Goal: Task Accomplishment & Management: Use online tool/utility

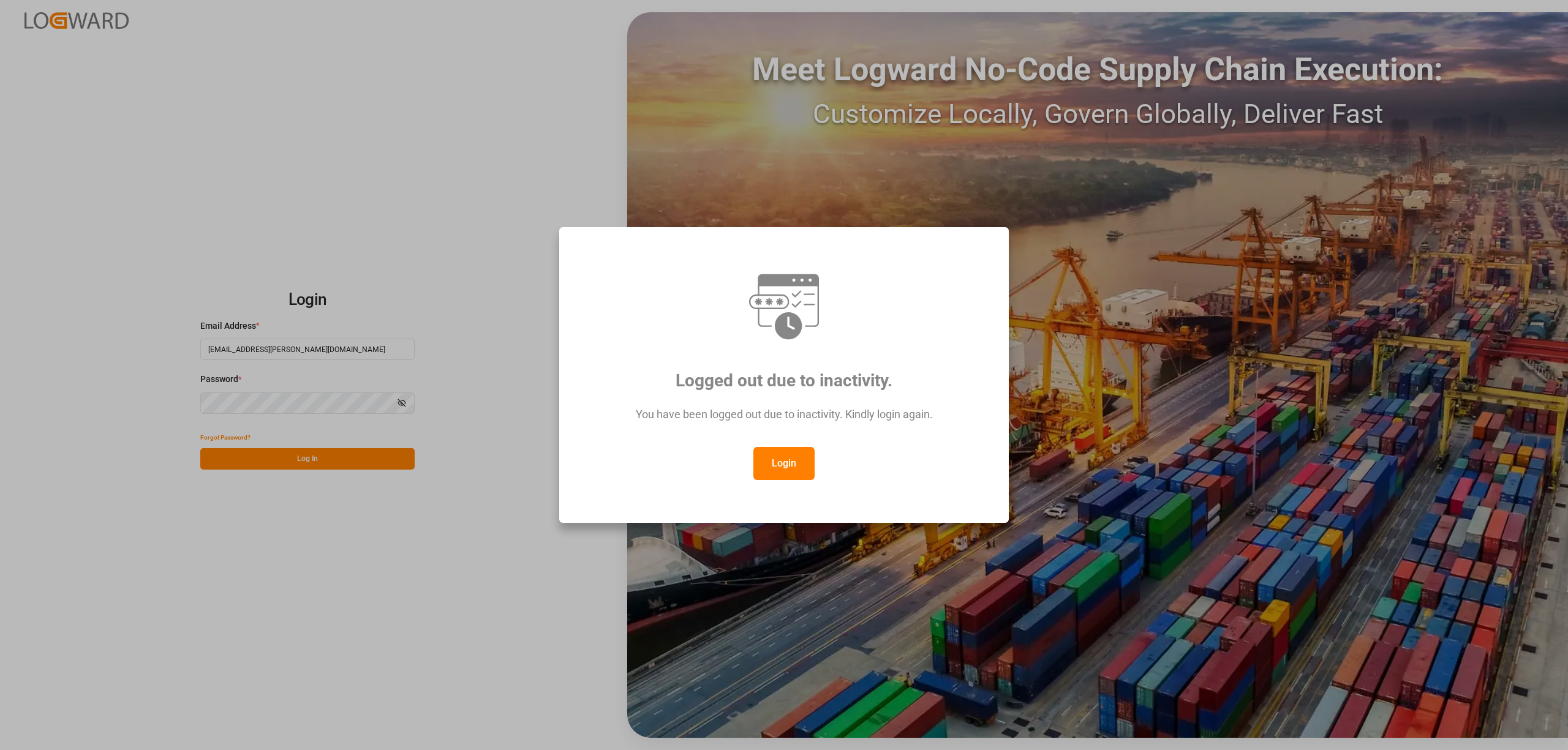
click at [791, 452] on button "Login" at bounding box center [784, 464] width 62 height 33
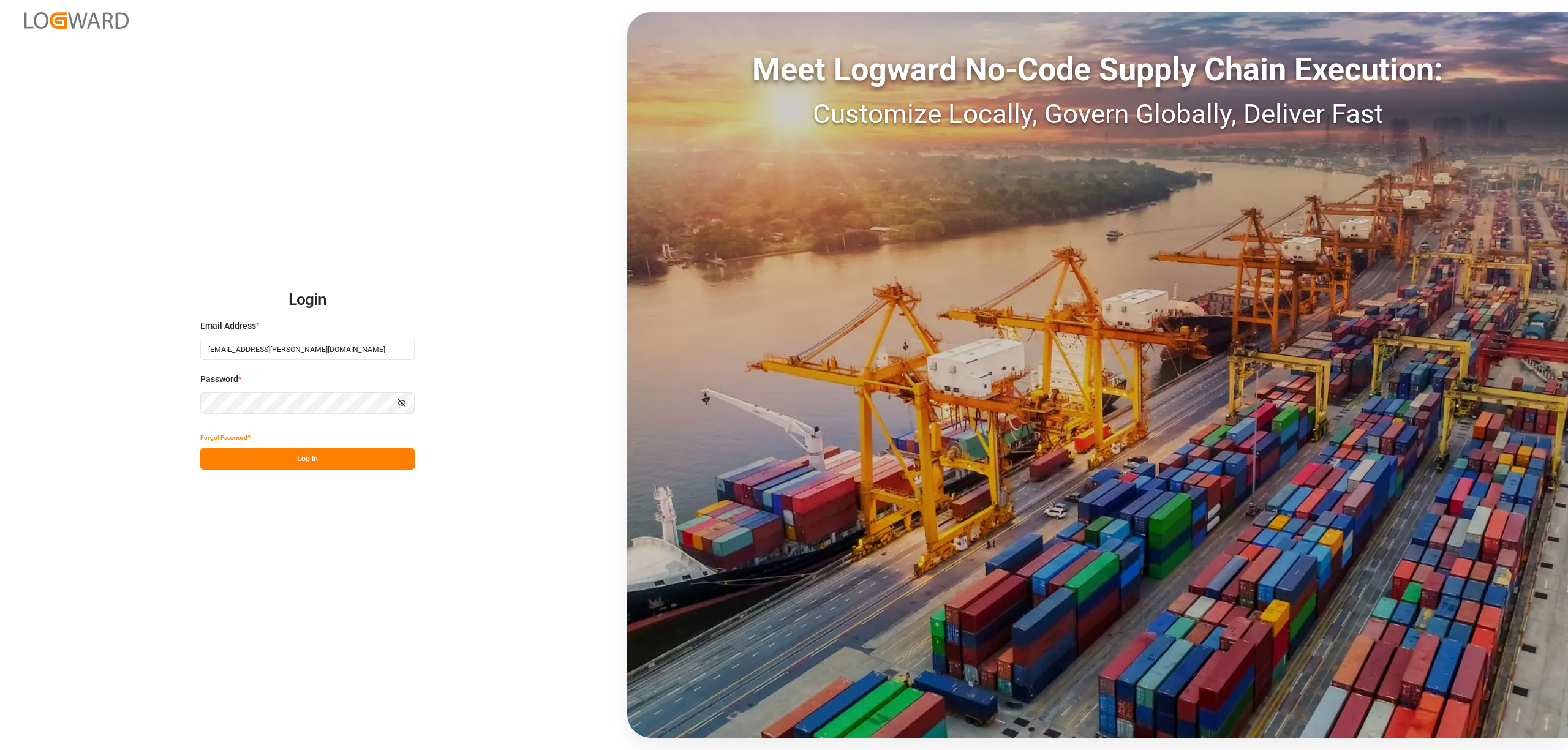
click at [375, 461] on button "Log In" at bounding box center [307, 458] width 214 height 21
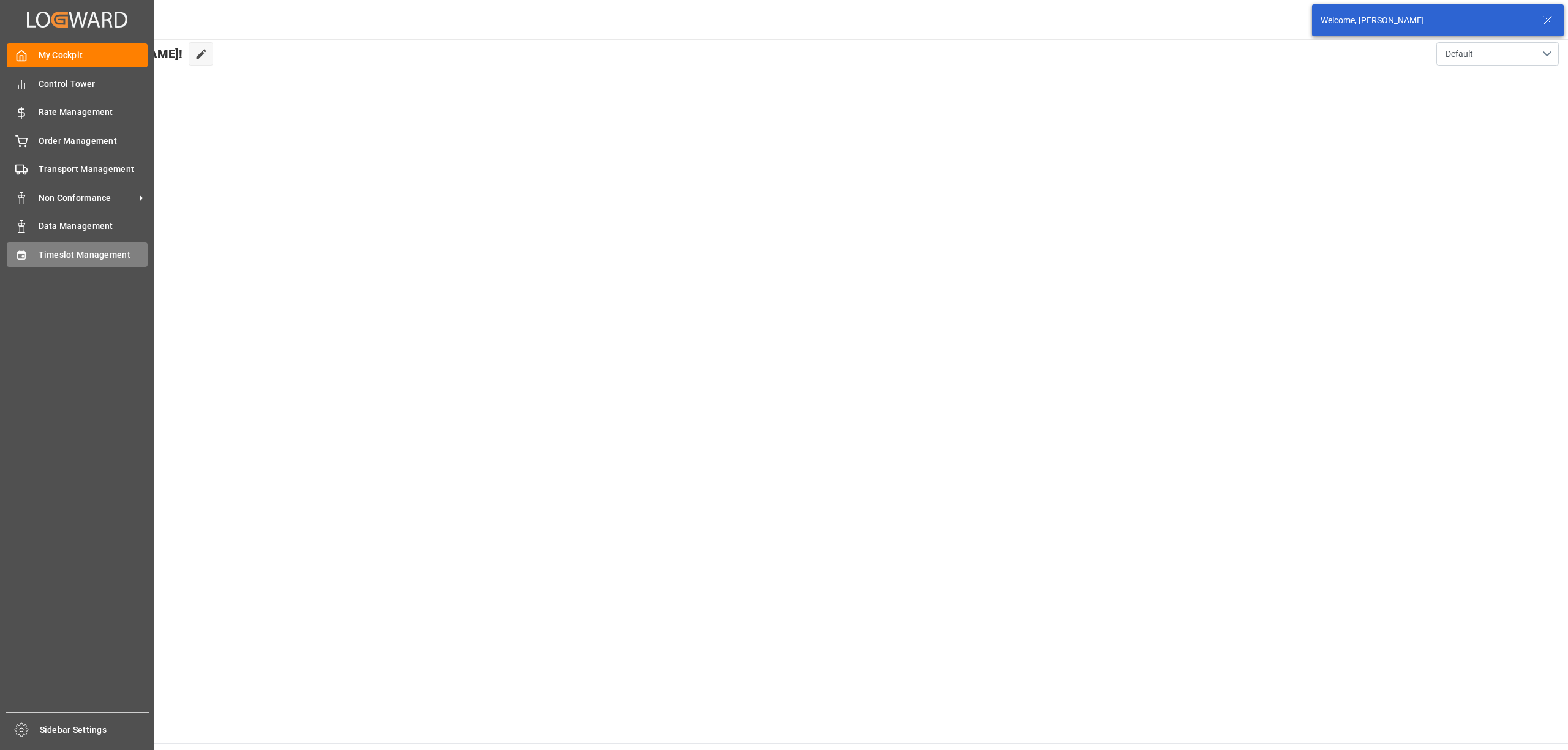
click at [32, 258] on div "Timeslot Management Timeslot Management" at bounding box center [76, 255] width 141 height 24
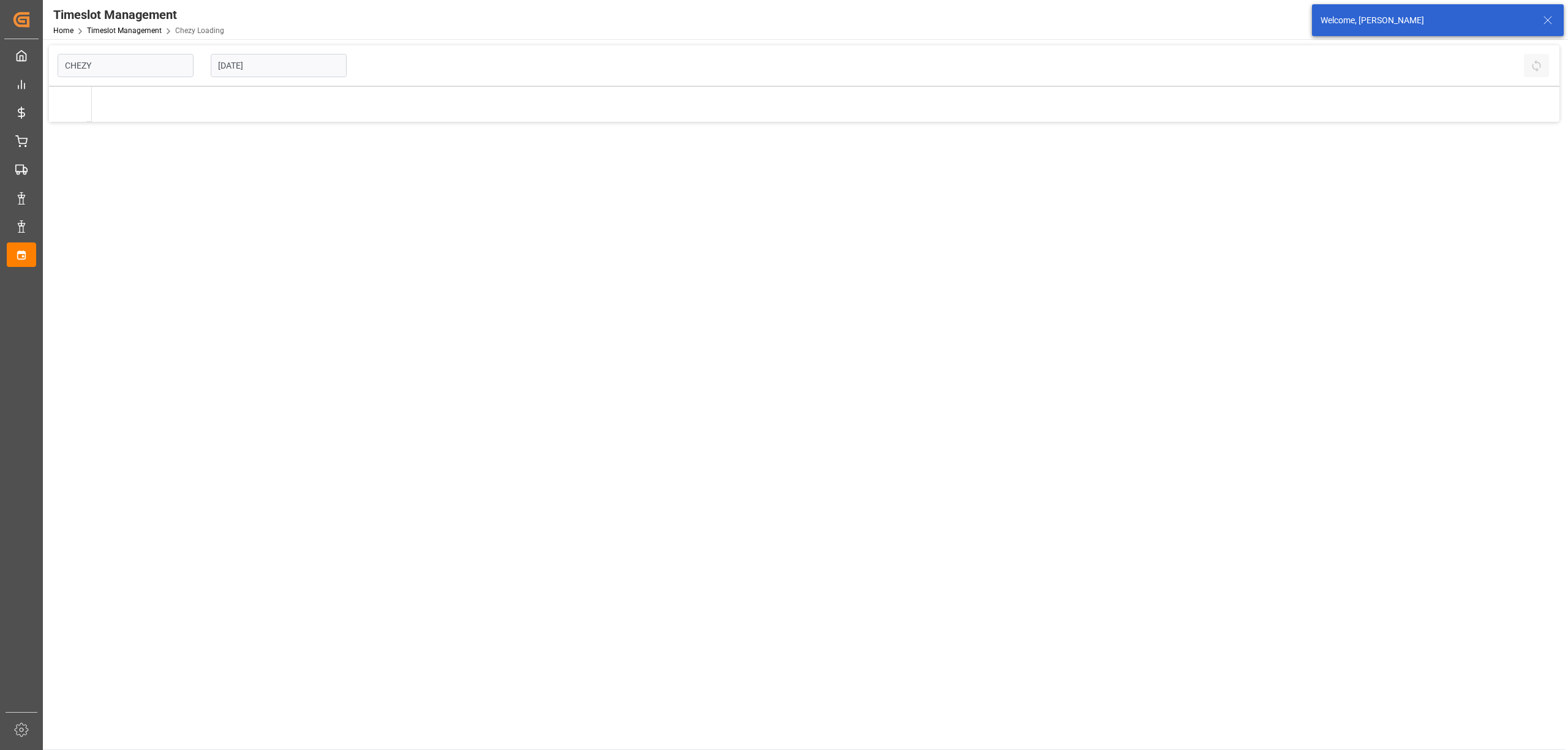
type input "Chezy Loading"
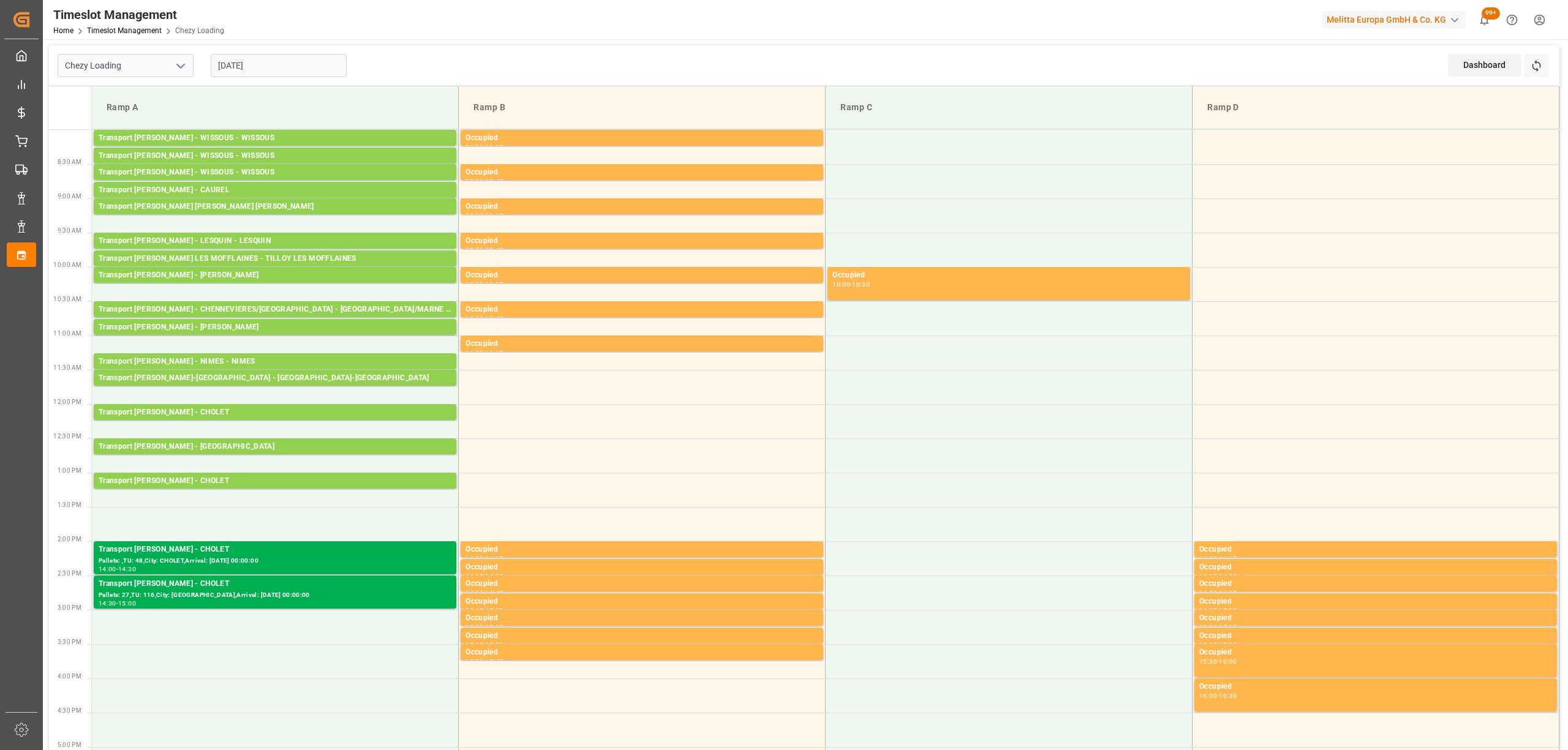
click at [1550, 54] on div "Refresh Time Slots" at bounding box center [1538, 70] width 28 height 32
click at [1547, 60] on button "Refresh Time Slots" at bounding box center [1536, 65] width 25 height 23
